Goal: Task Accomplishment & Management: Complete application form

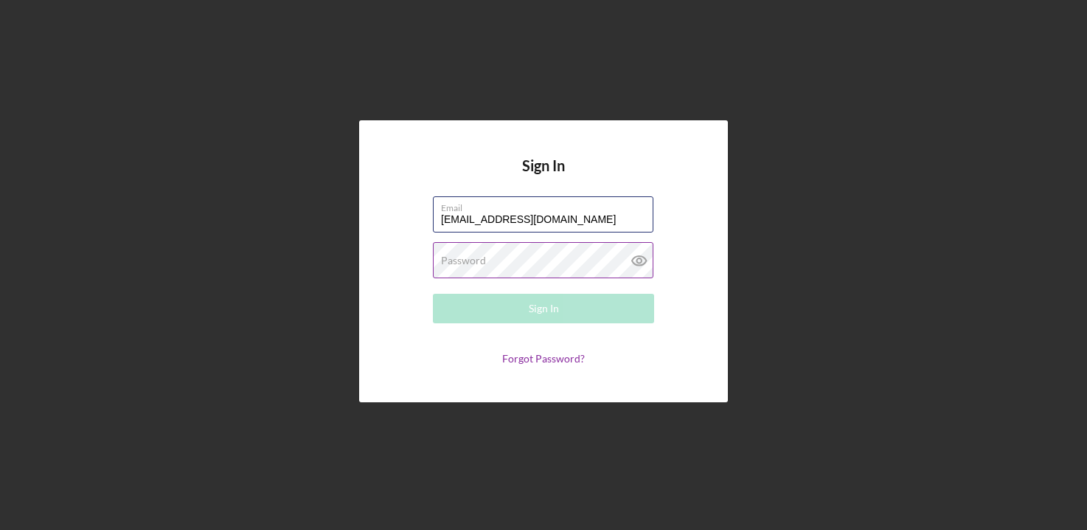
type input "[EMAIL_ADDRESS][DOMAIN_NAME]"
click at [478, 260] on label "Password" at bounding box center [463, 260] width 45 height 12
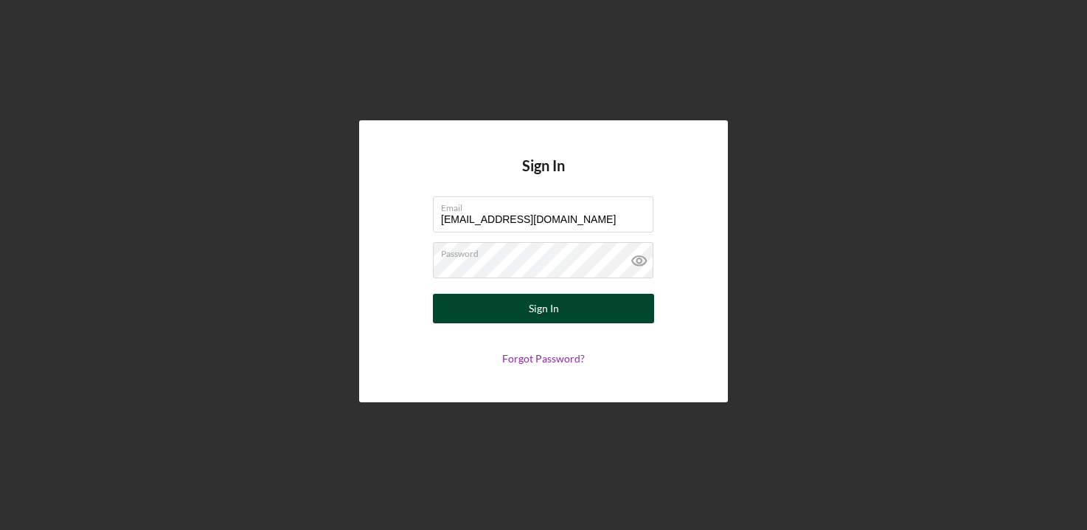
click at [556, 317] on div "Sign In" at bounding box center [544, 309] width 30 height 30
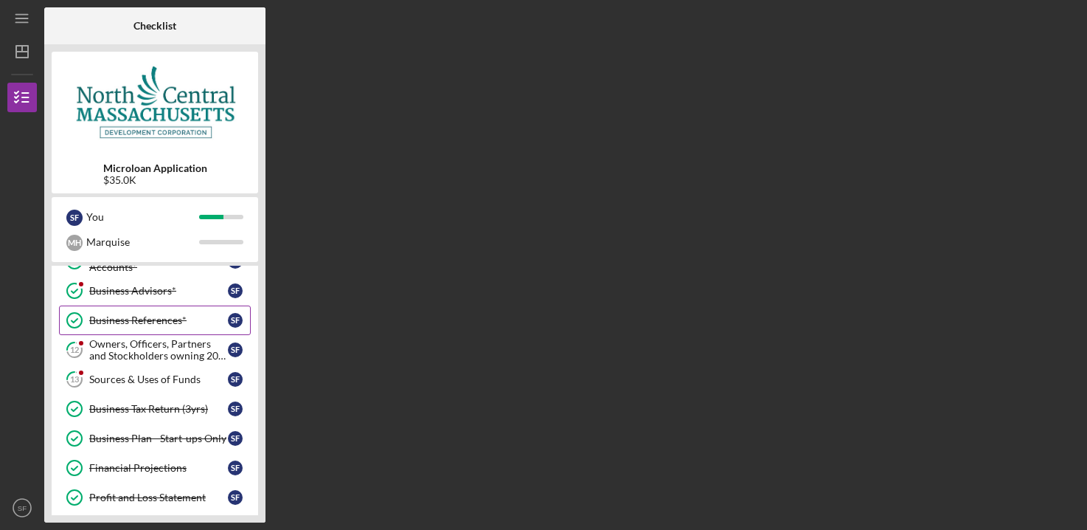
scroll to position [150, 0]
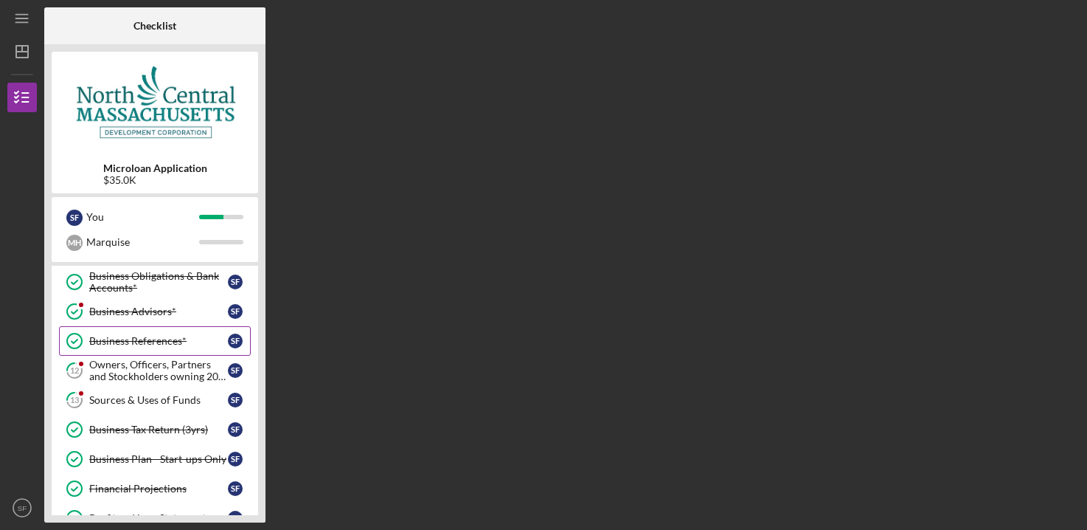
click at [148, 356] on link "Business References* Business References* S F" at bounding box center [155, 341] width 192 height 30
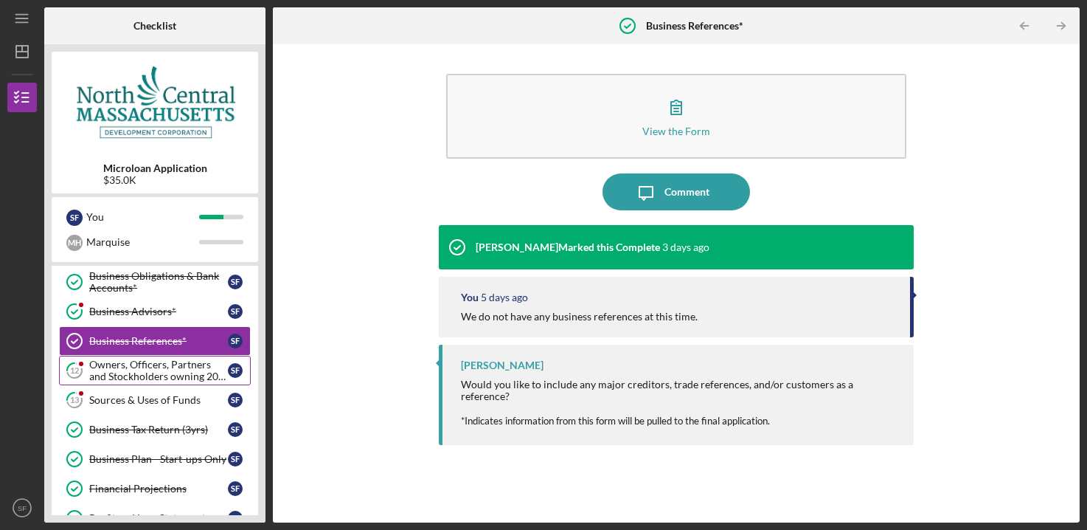
click at [139, 375] on div "Owners, Officers, Partners and Stockholders owning 20% or more*" at bounding box center [158, 370] width 139 height 24
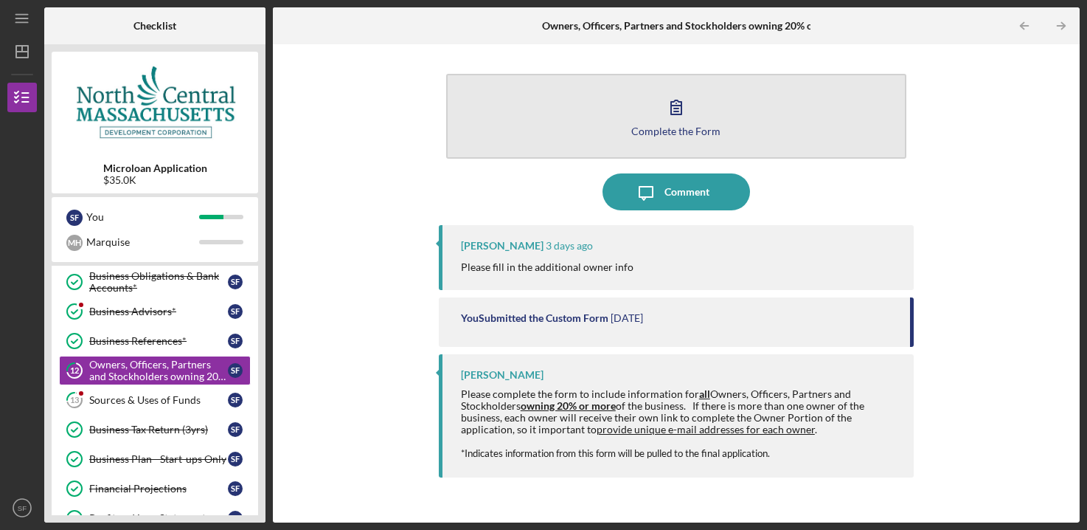
click at [664, 127] on div "Complete the Form" at bounding box center [675, 130] width 89 height 11
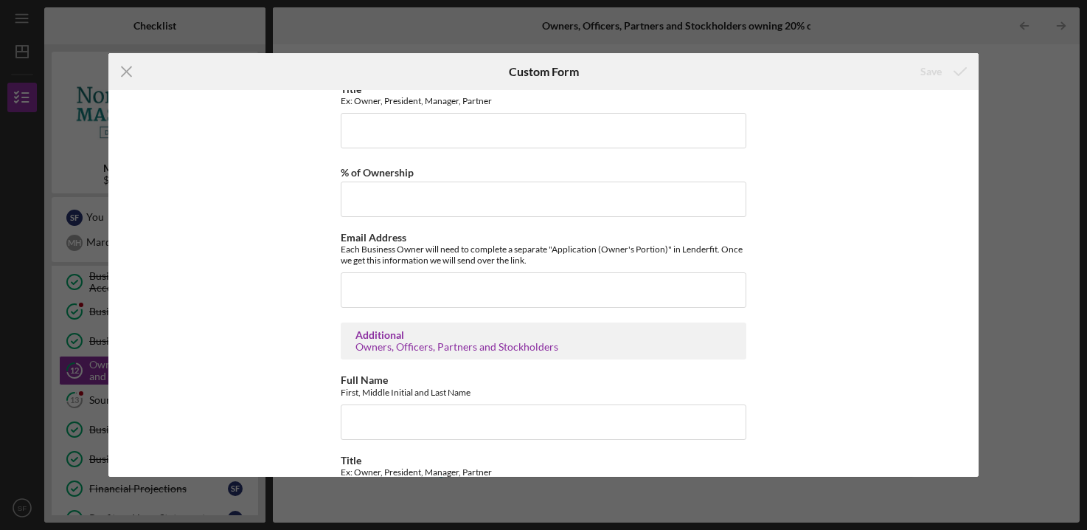
scroll to position [301, 0]
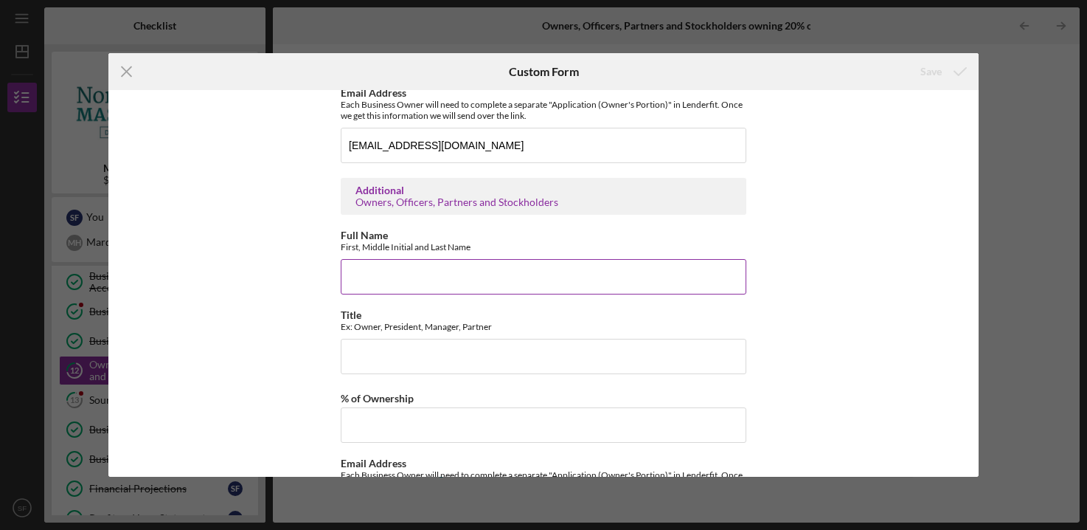
click at [412, 282] on input "Full Name" at bounding box center [544, 276] width 406 height 35
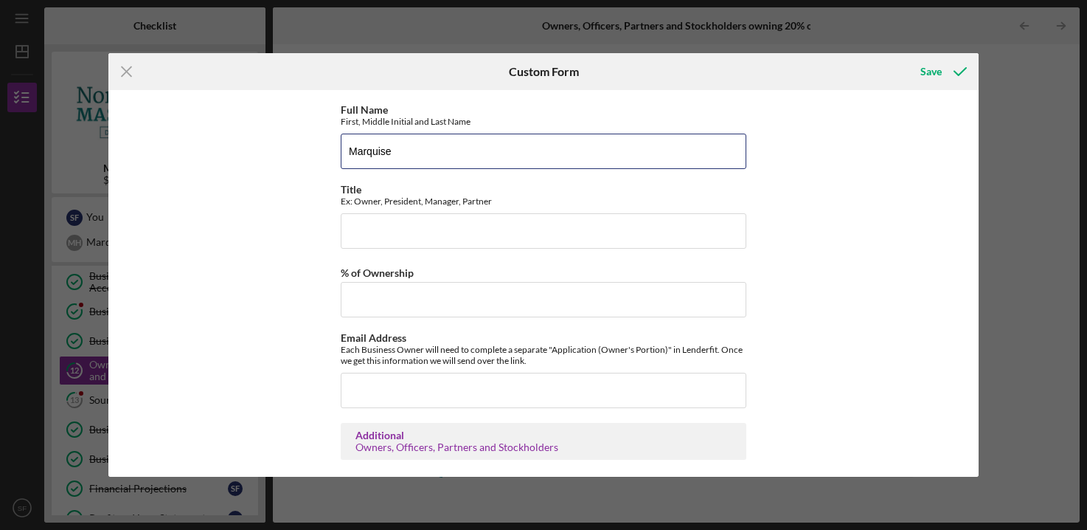
scroll to position [376, 0]
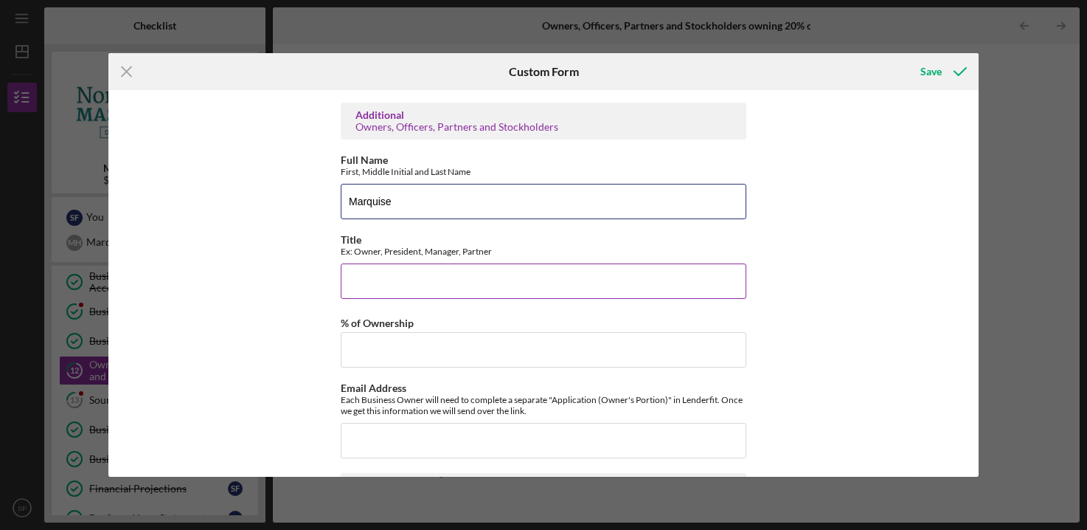
type input "Marquise"
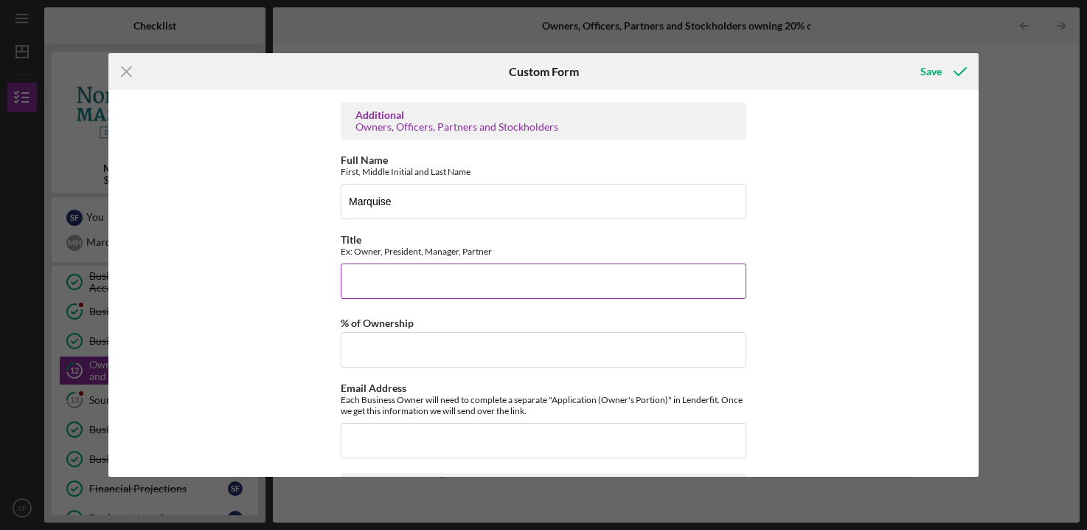
click at [396, 282] on input "Title" at bounding box center [544, 280] width 406 height 35
type input "Founder"
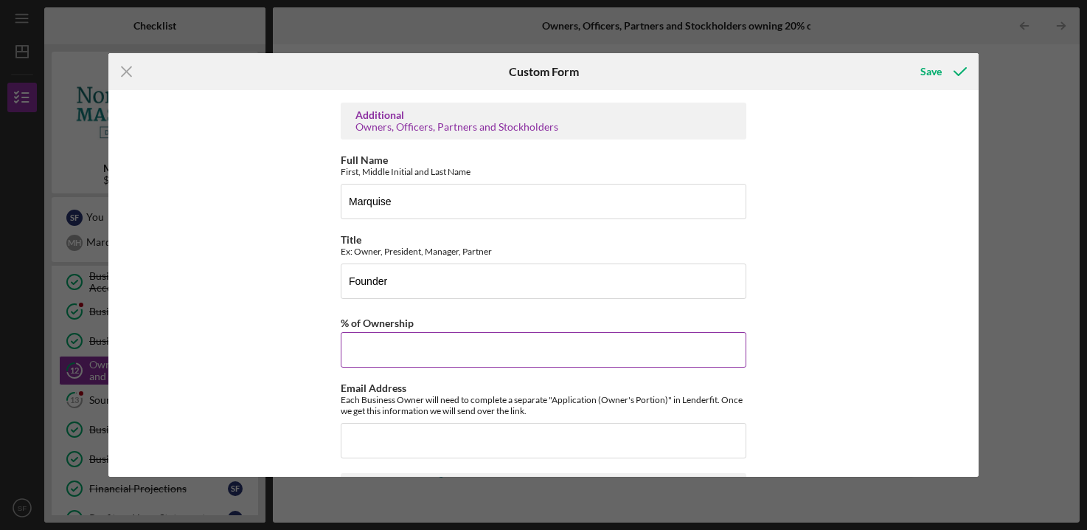
click at [525, 340] on input "% of Ownership" at bounding box center [544, 349] width 406 height 35
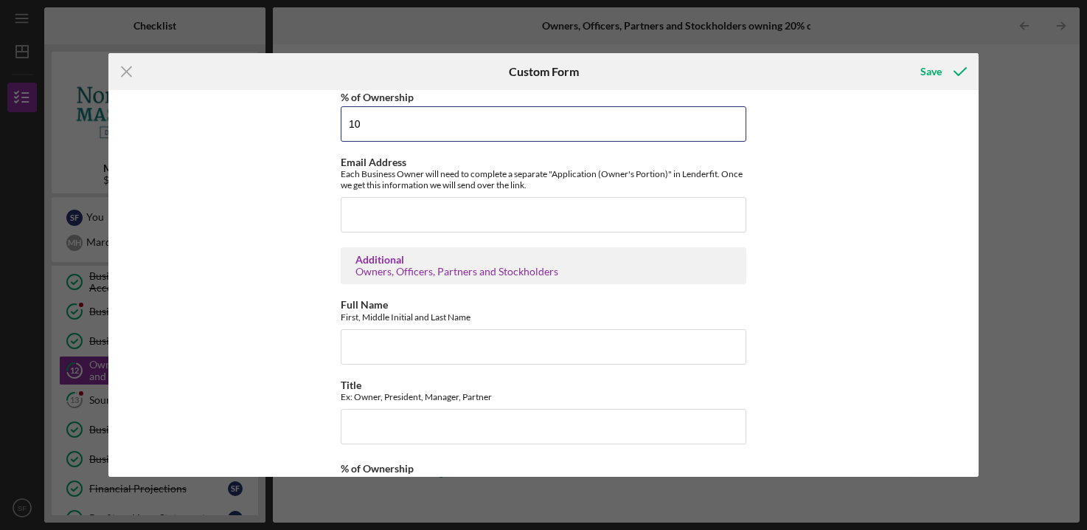
scroll to position [527, 0]
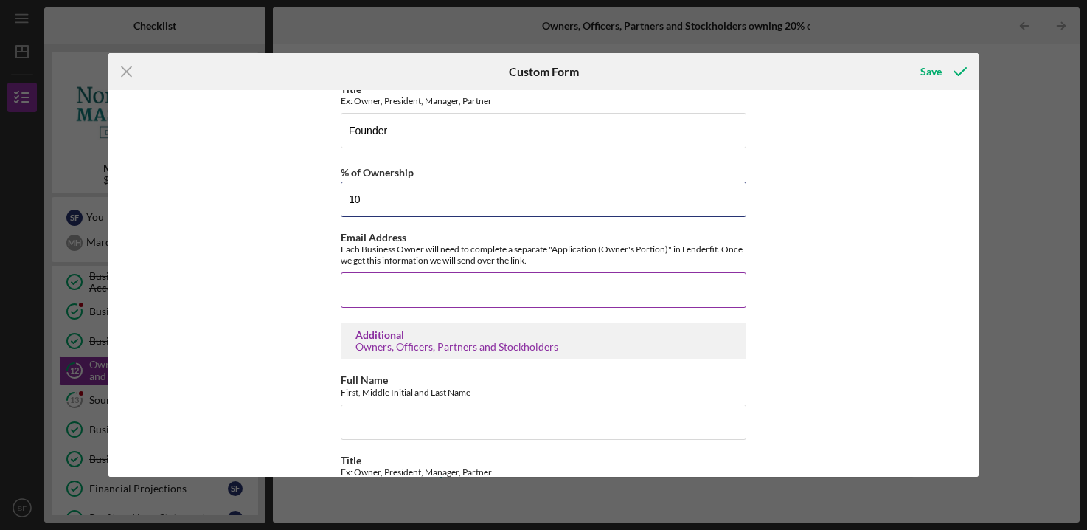
type input "10"
click at [448, 295] on input "Email Address" at bounding box center [544, 289] width 406 height 35
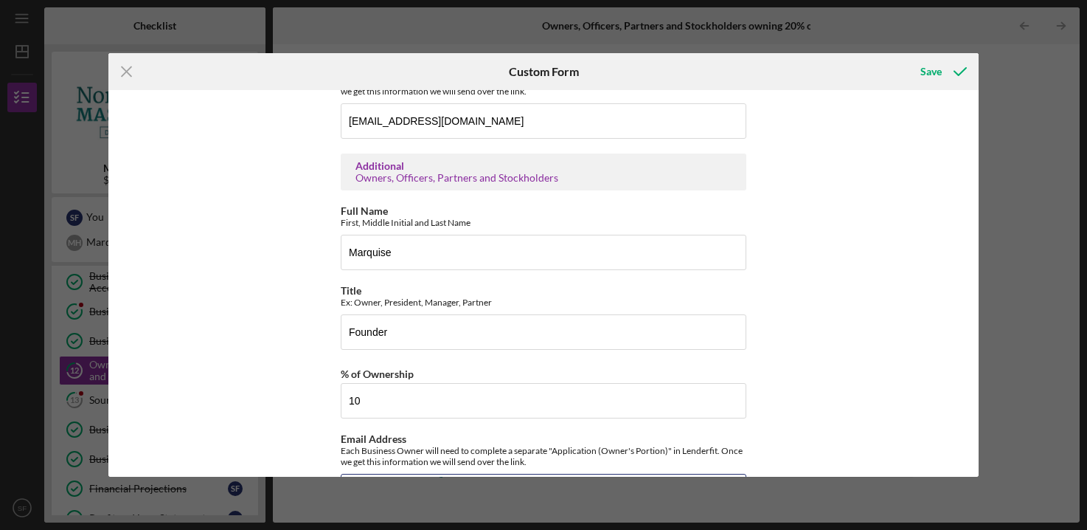
scroll to position [301, 0]
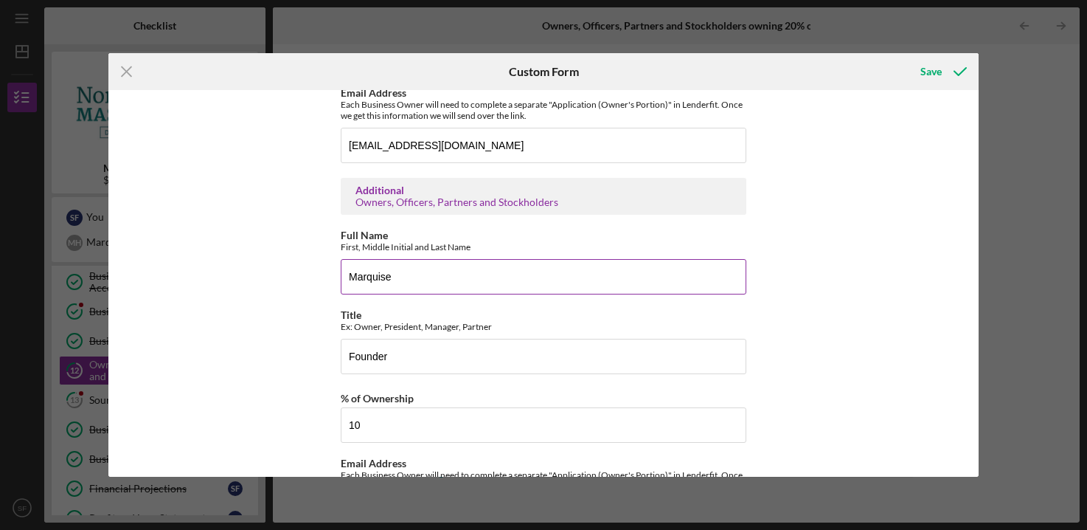
type input "[EMAIL_ADDRESS][DOMAIN_NAME]"
click at [424, 280] on input "Marquise" at bounding box center [544, 276] width 406 height 35
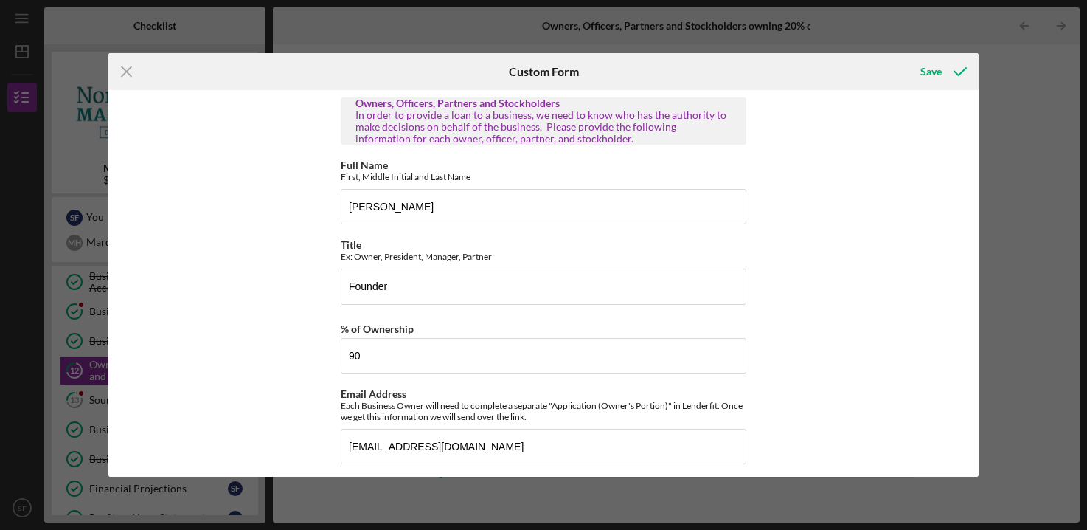
scroll to position [376, 0]
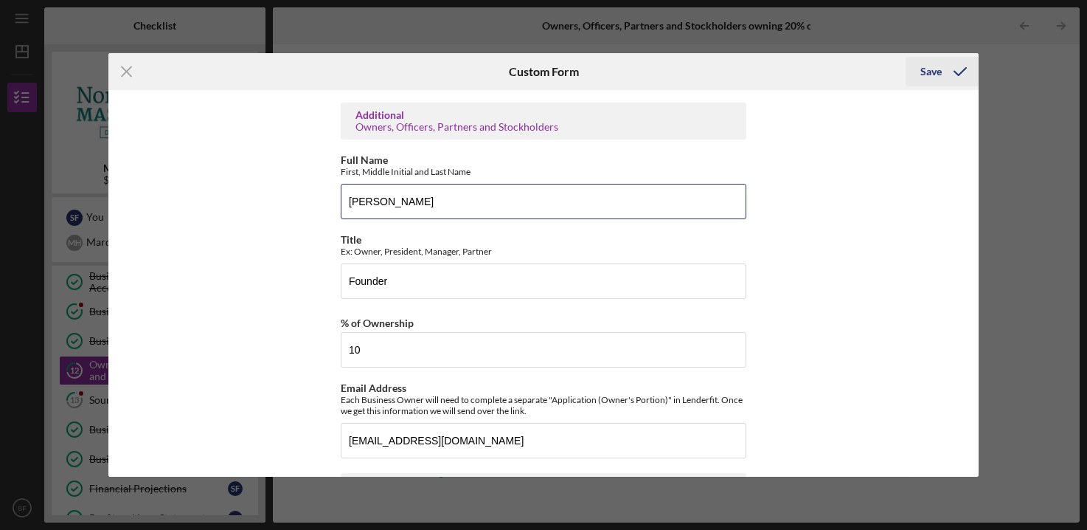
type input "[PERSON_NAME]"
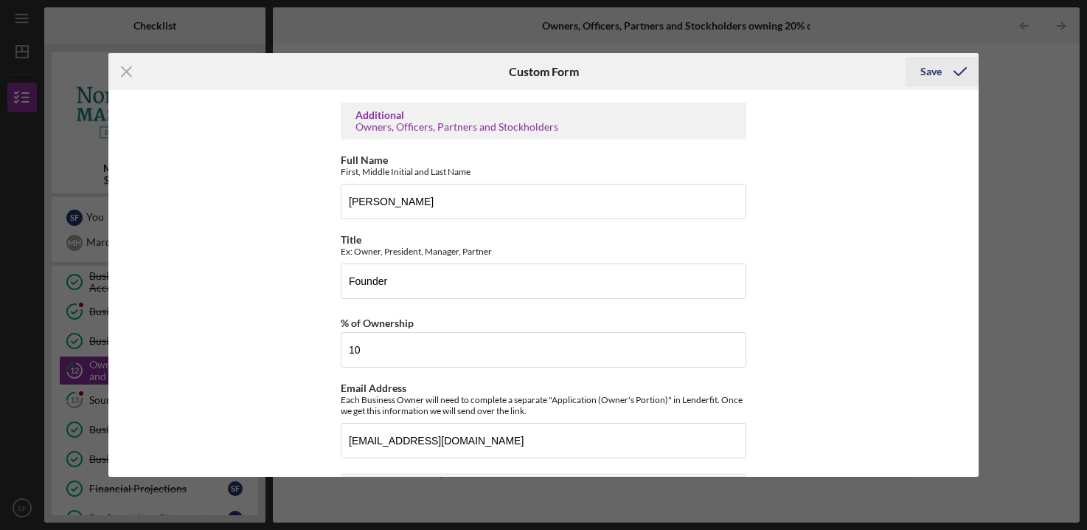
click at [932, 74] on div "Save" at bounding box center [930, 72] width 21 height 30
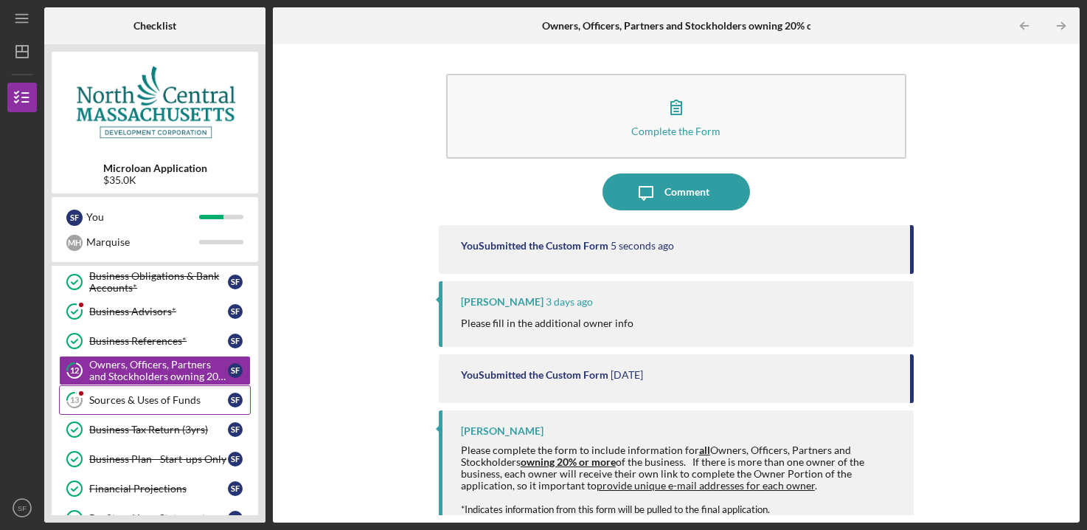
click at [150, 397] on div "Sources & Uses of Funds" at bounding box center [158, 400] width 139 height 12
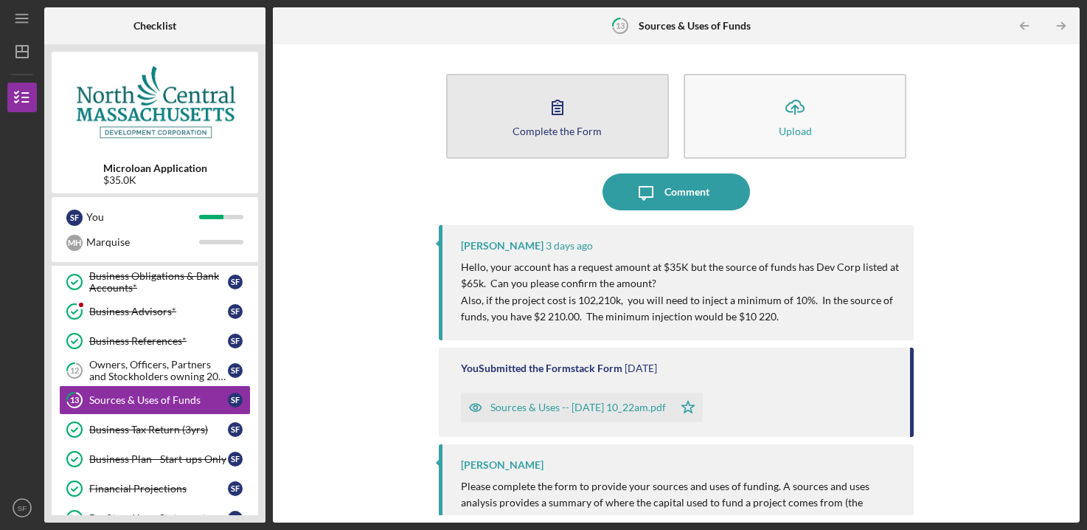
click at [583, 117] on button "Complete the Form Form" at bounding box center [557, 116] width 223 height 85
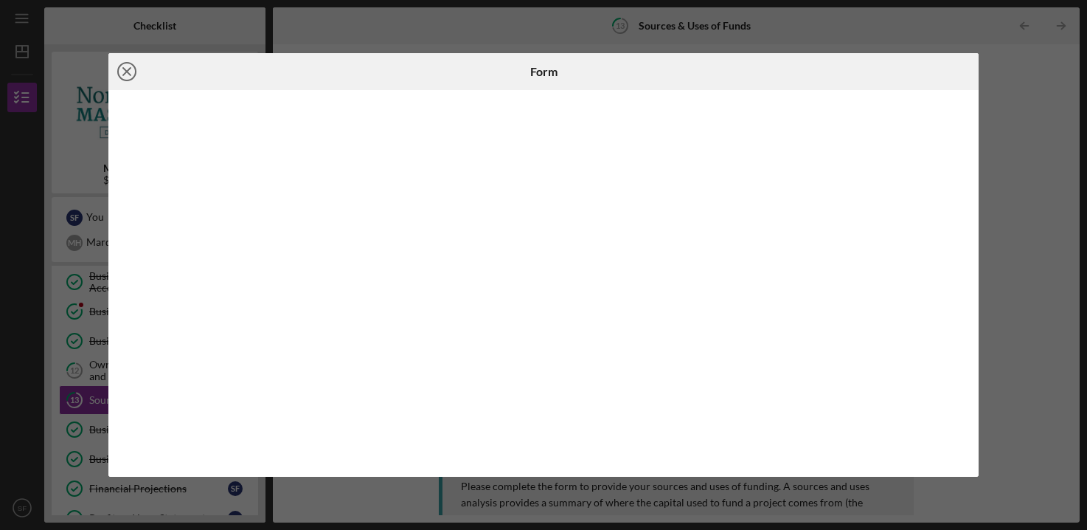
click at [127, 72] on line at bounding box center [126, 71] width 7 height 7
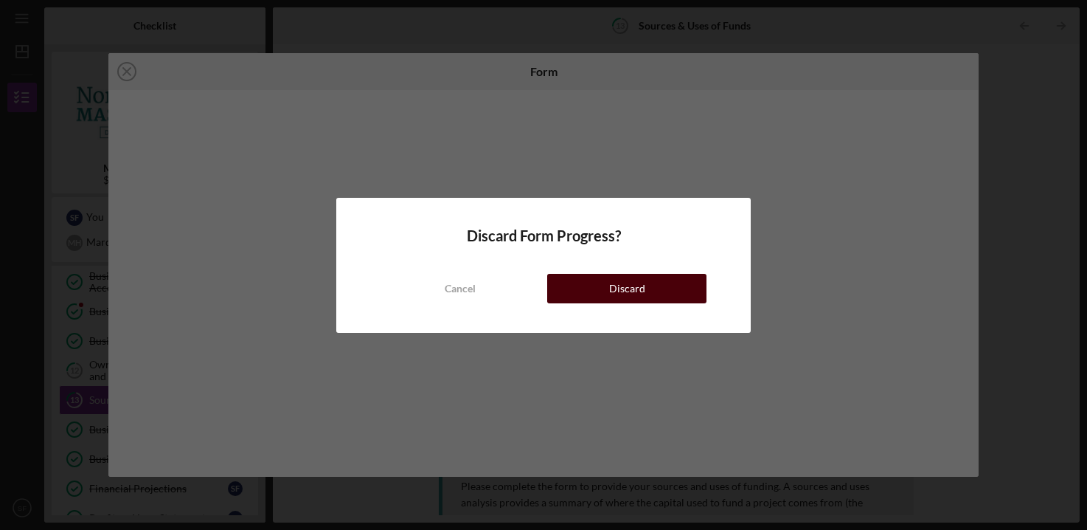
click at [584, 290] on button "Discard" at bounding box center [626, 289] width 159 height 30
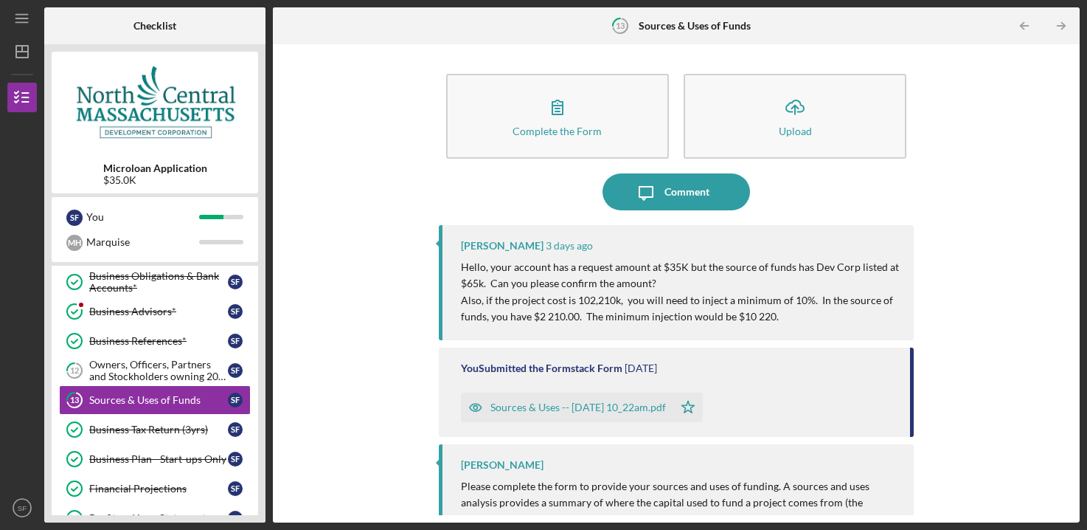
scroll to position [48, 0]
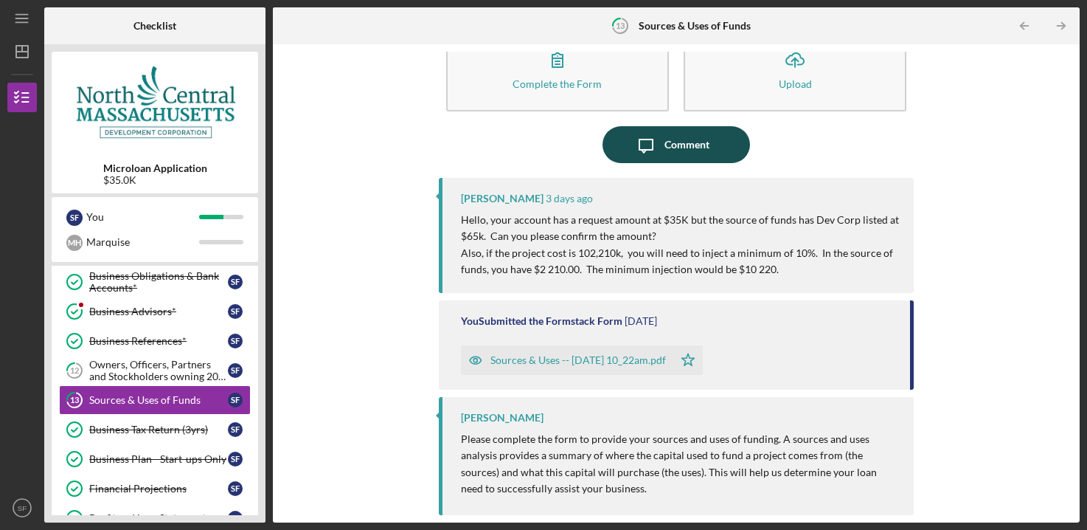
click at [645, 156] on icon "Icon/Message" at bounding box center [646, 144] width 37 height 37
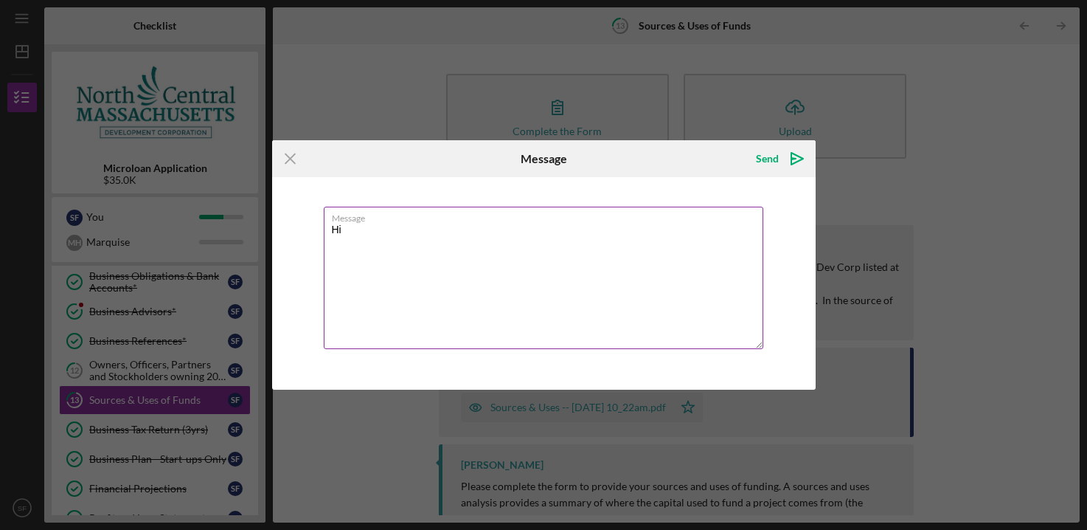
type textarea "H"
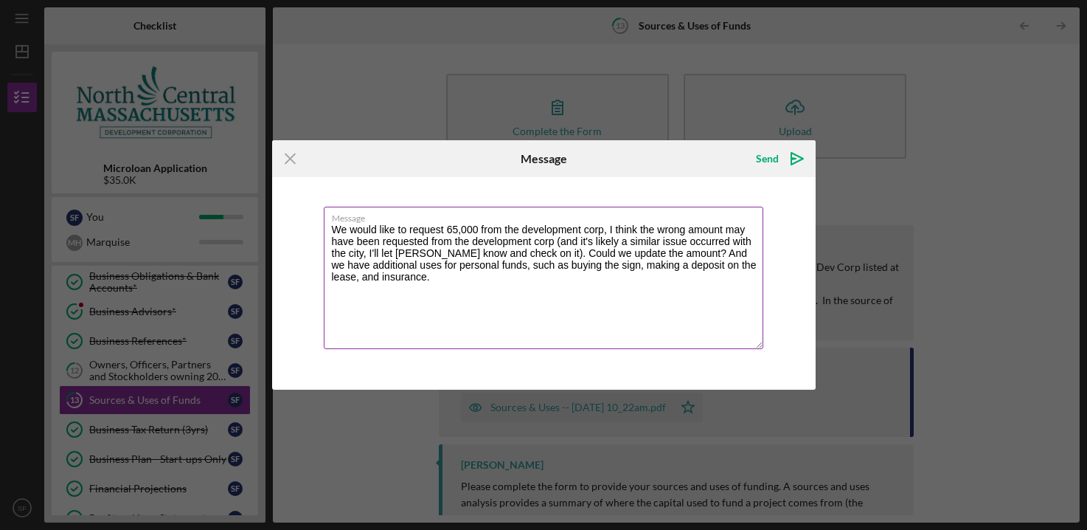
click at [483, 277] on textarea "We would like to request 65,000 from the development corp, I think the wrong am…" at bounding box center [544, 278] width 440 height 142
click at [433, 279] on textarea "We would like to request 65,000 from the development corp, I think the wrong am…" at bounding box center [544, 278] width 440 height 142
click at [621, 279] on textarea "We would like to request 65,000 from the development corp, I think the wrong am…" at bounding box center [544, 278] width 440 height 142
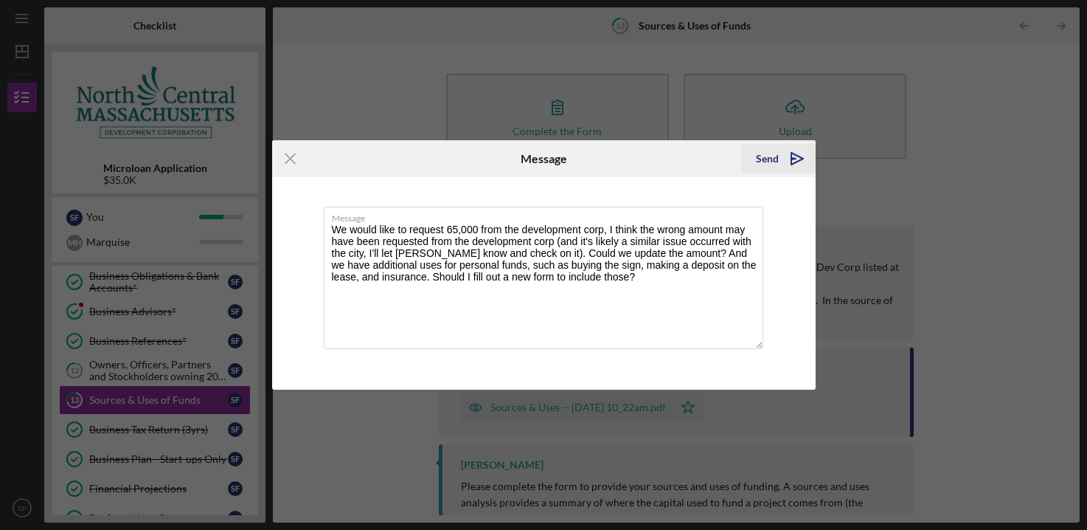
type textarea "We would like to request 65,000 from the development corp, I think the wrong am…"
click at [774, 156] on div "Send" at bounding box center [767, 159] width 23 height 30
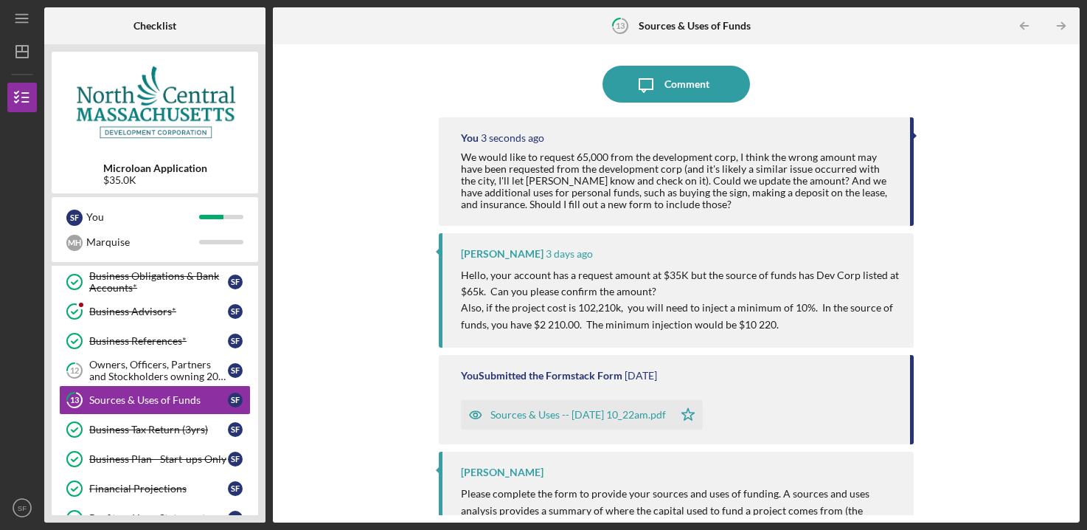
scroll to position [150, 0]
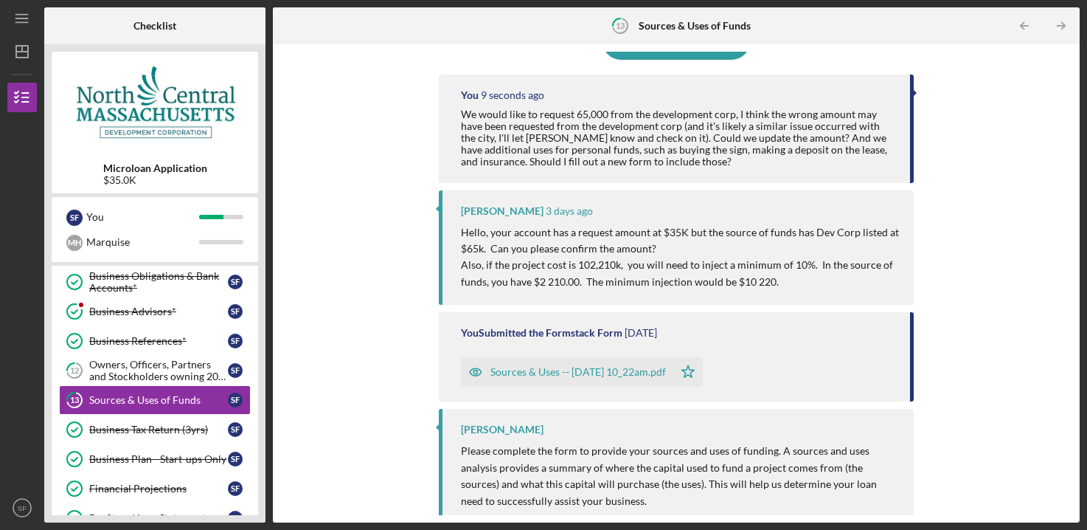
drag, startPoint x: 466, startPoint y: 267, endPoint x: 814, endPoint y: 282, distance: 348.4
click at [814, 282] on p "Also, if the project cost is 102,210k, you will need to inject a minimum of 10%…" at bounding box center [680, 273] width 438 height 33
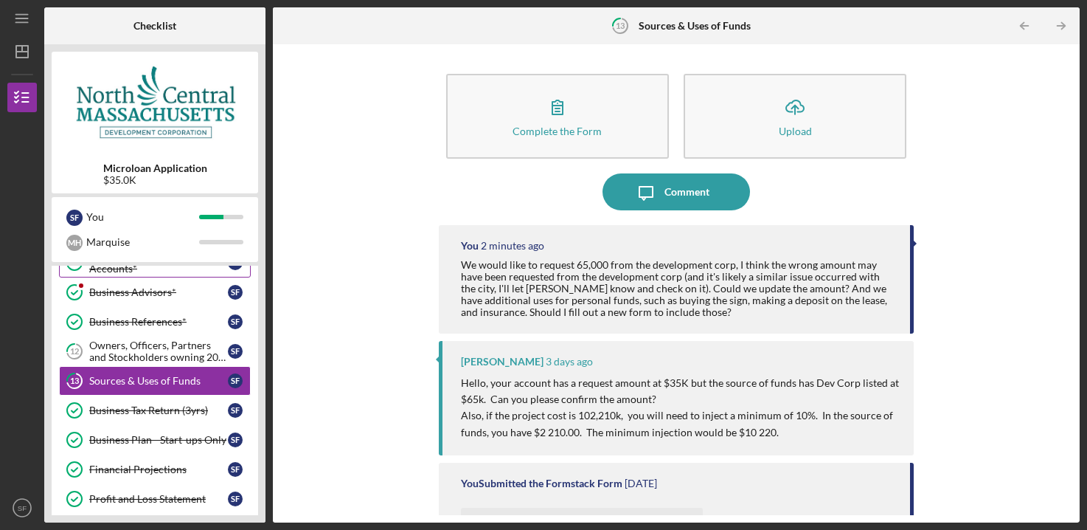
scroll to position [75, 0]
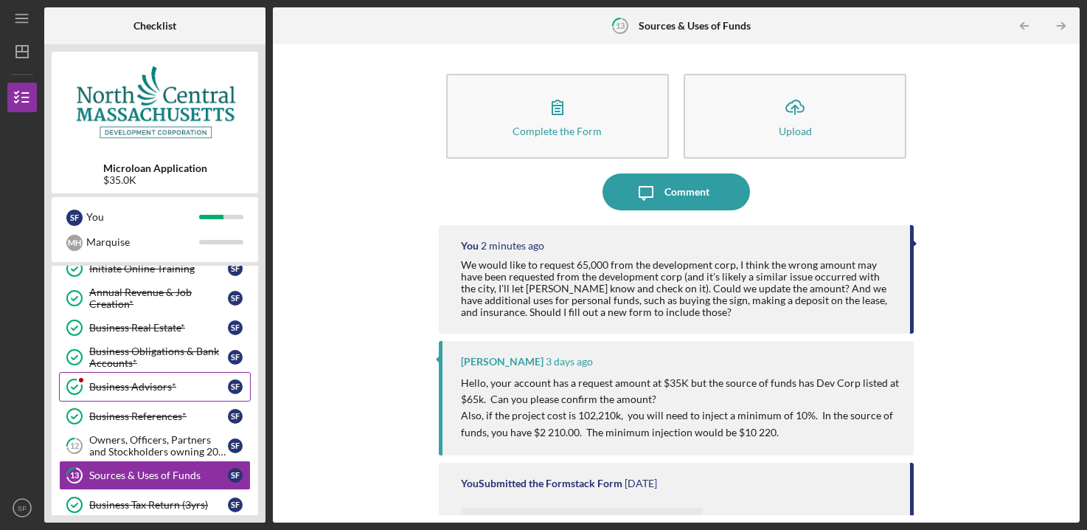
click at [119, 384] on div "Business Advisors*" at bounding box center [158, 387] width 139 height 12
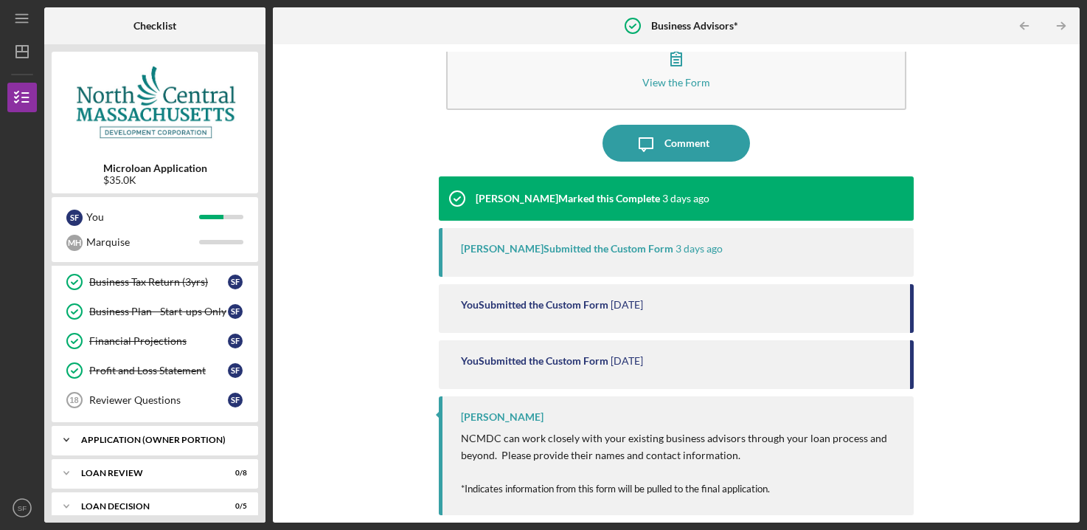
scroll to position [376, 0]
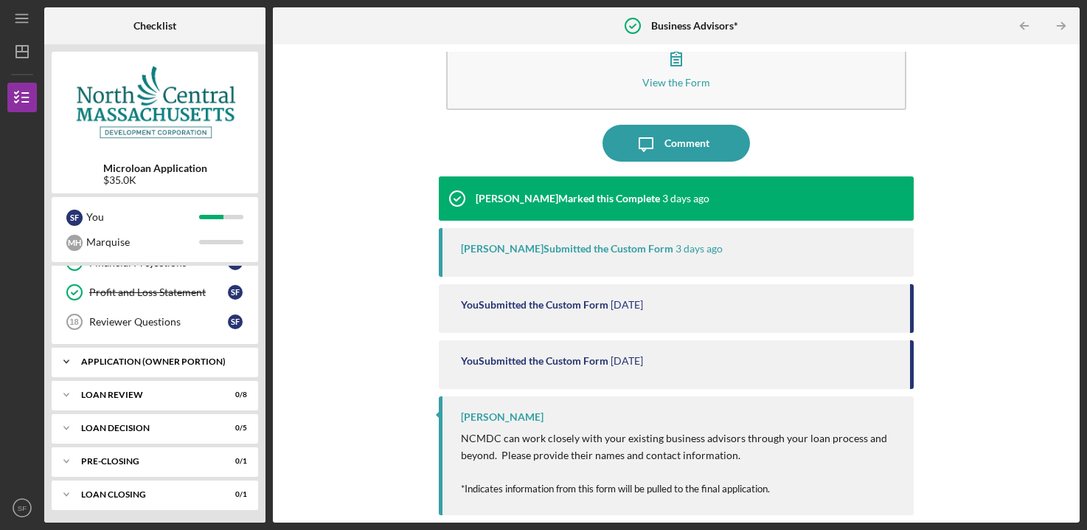
click at [138, 358] on div "APPLICATION (OWNER PORTION)" at bounding box center [160, 361] width 159 height 9
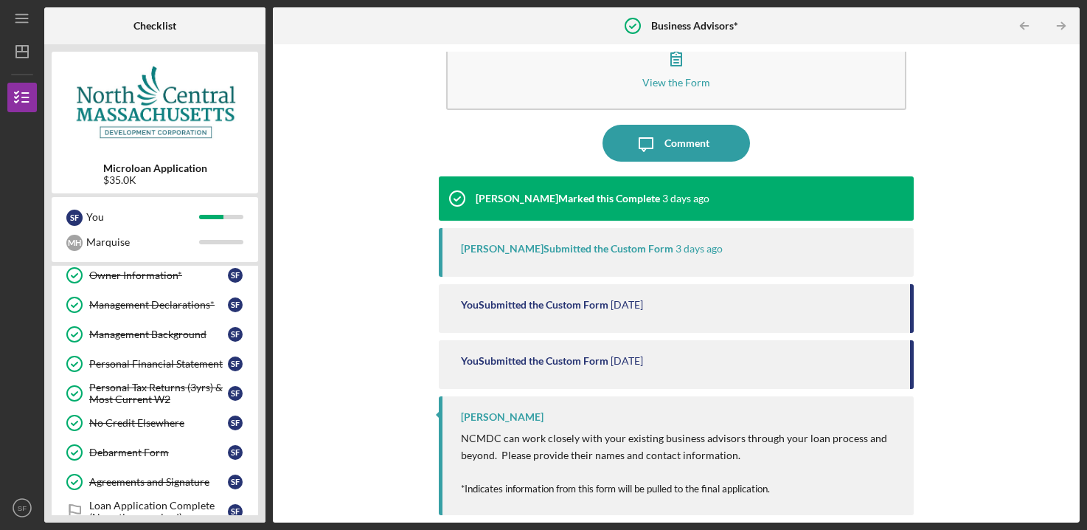
scroll to position [527, 0]
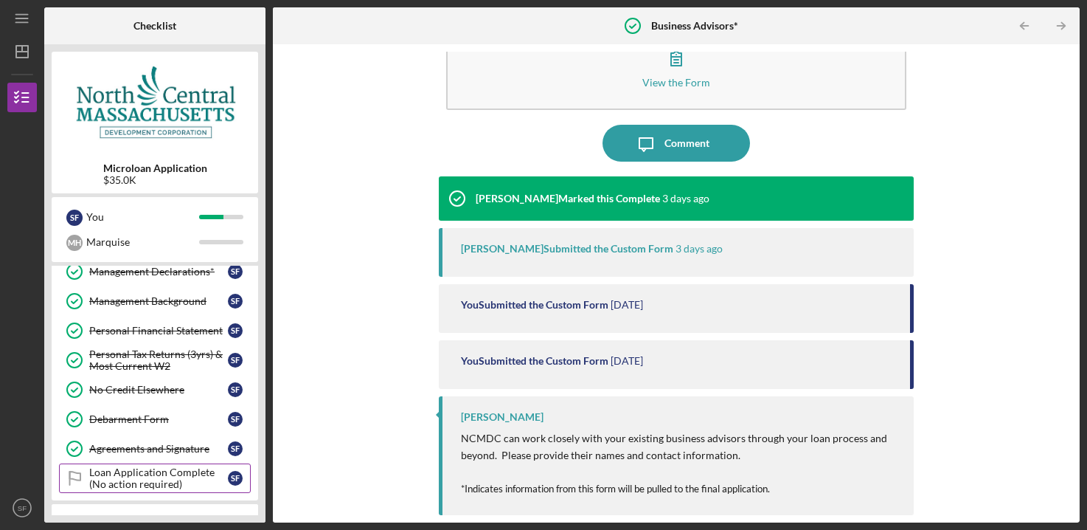
click at [118, 485] on div "Loan Application Complete (No action required)" at bounding box center [158, 478] width 139 height 24
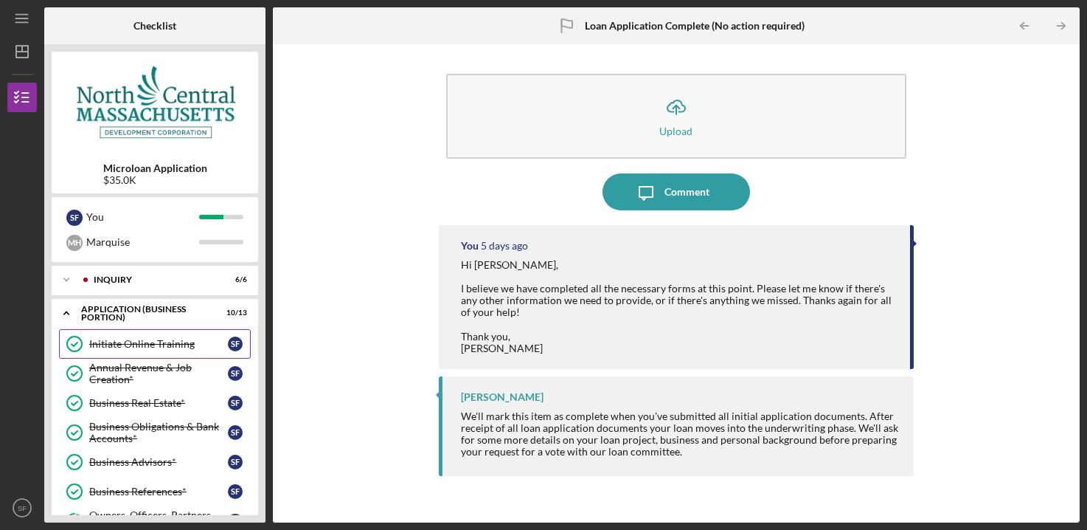
click at [122, 346] on div "Initiate Online Training" at bounding box center [158, 344] width 139 height 12
